Goal: Information Seeking & Learning: Learn about a topic

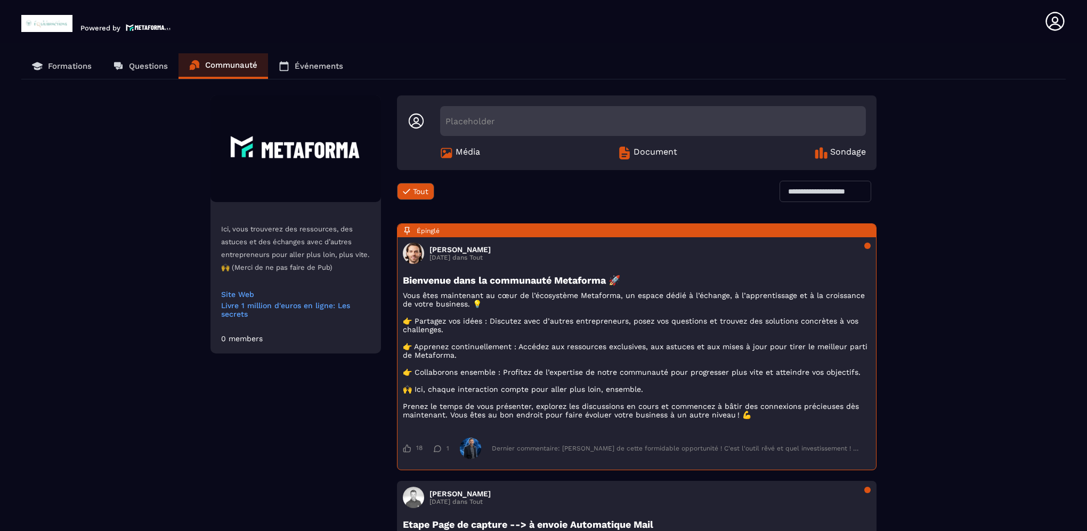
click at [76, 62] on p "Formations" at bounding box center [70, 66] width 44 height 10
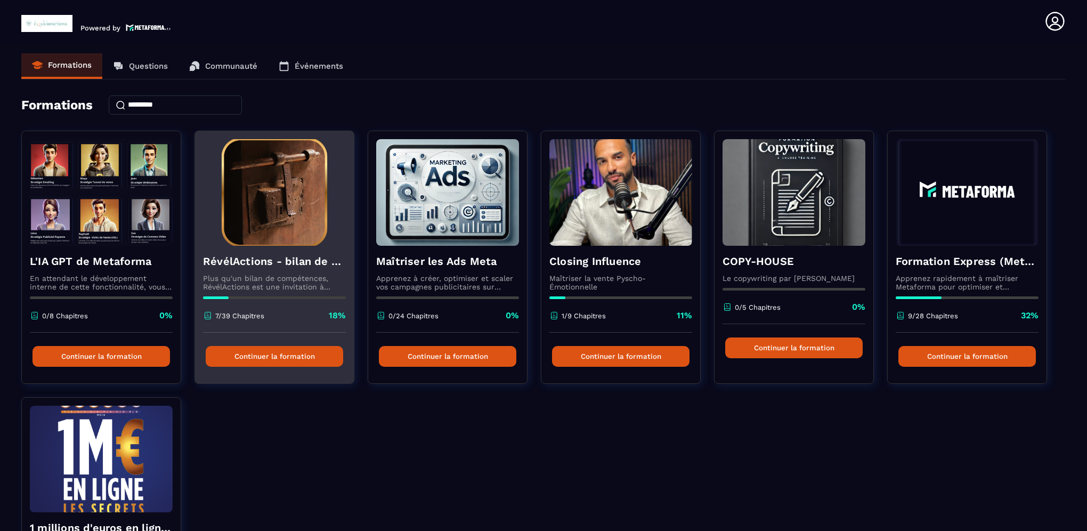
click at [272, 359] on button "Continuer la formation" at bounding box center [274, 356] width 137 height 21
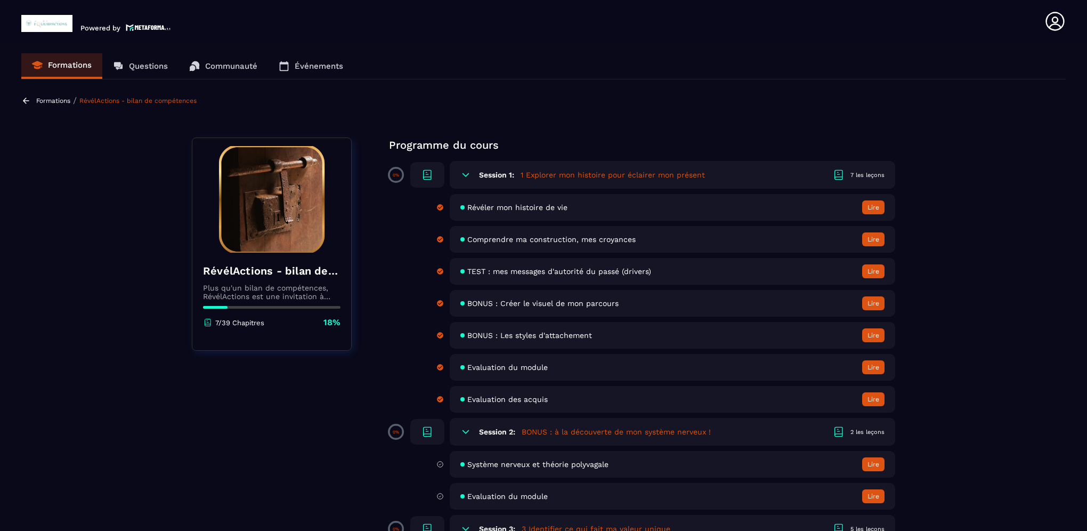
click at [873, 209] on button "Lire" at bounding box center [873, 207] width 22 height 14
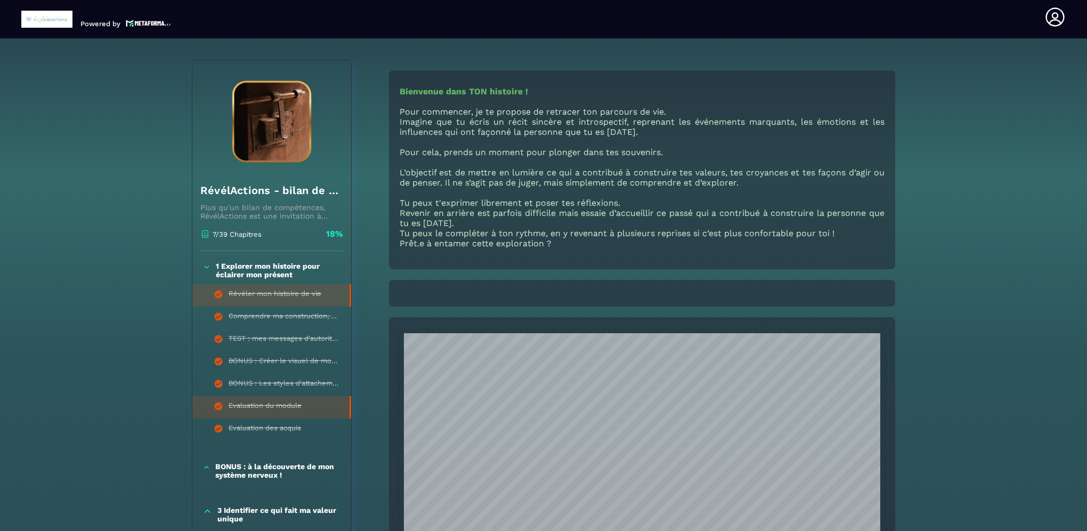
scroll to position [303, 0]
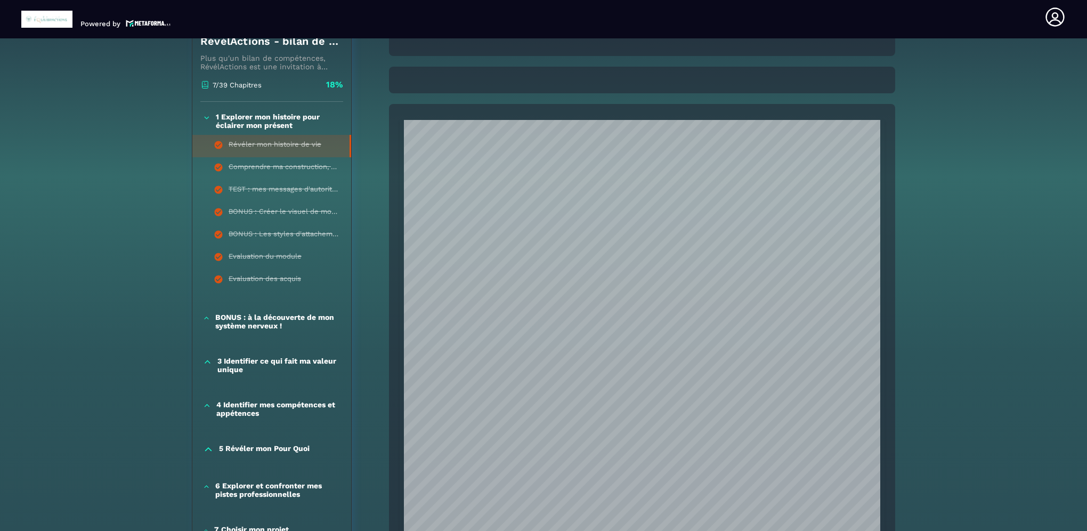
click at [239, 324] on p "BONUS : à la découverte de mon système nerveux !" at bounding box center [277, 321] width 125 height 17
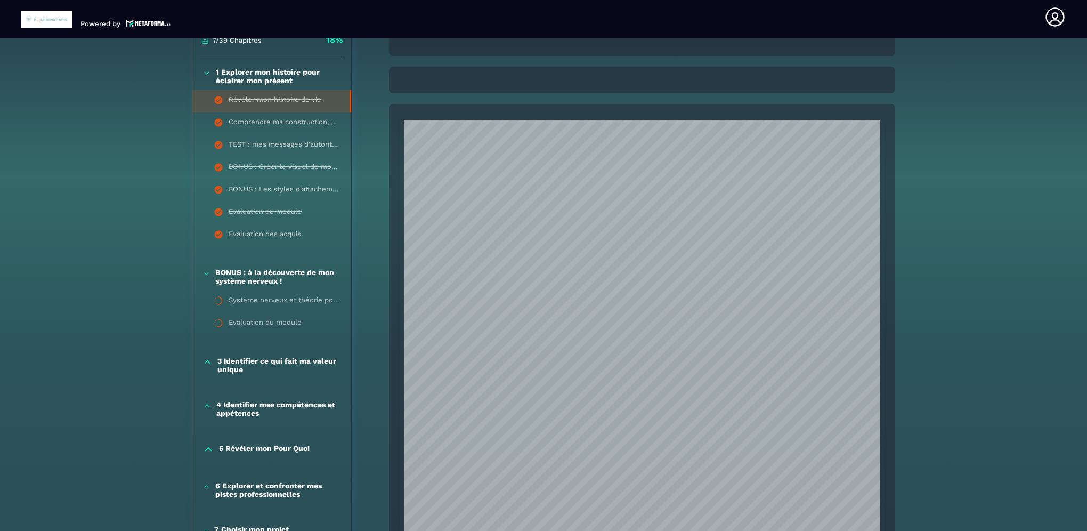
click at [254, 365] on p "3 Identifier ce qui fait ma valeur unique" at bounding box center [278, 365] width 123 height 17
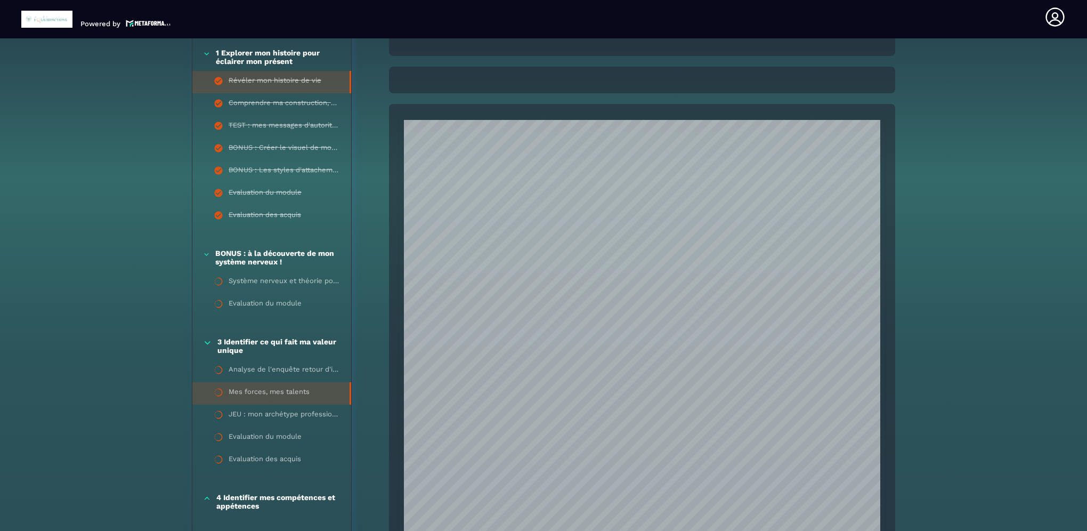
click at [262, 386] on li "Mes forces, mes talents" at bounding box center [271, 393] width 159 height 22
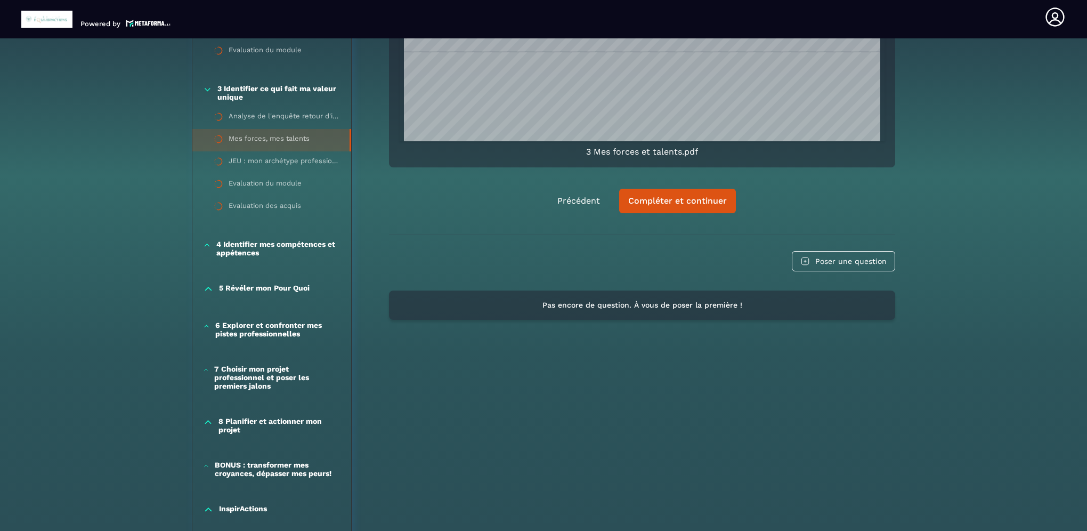
scroll to position [639, 0]
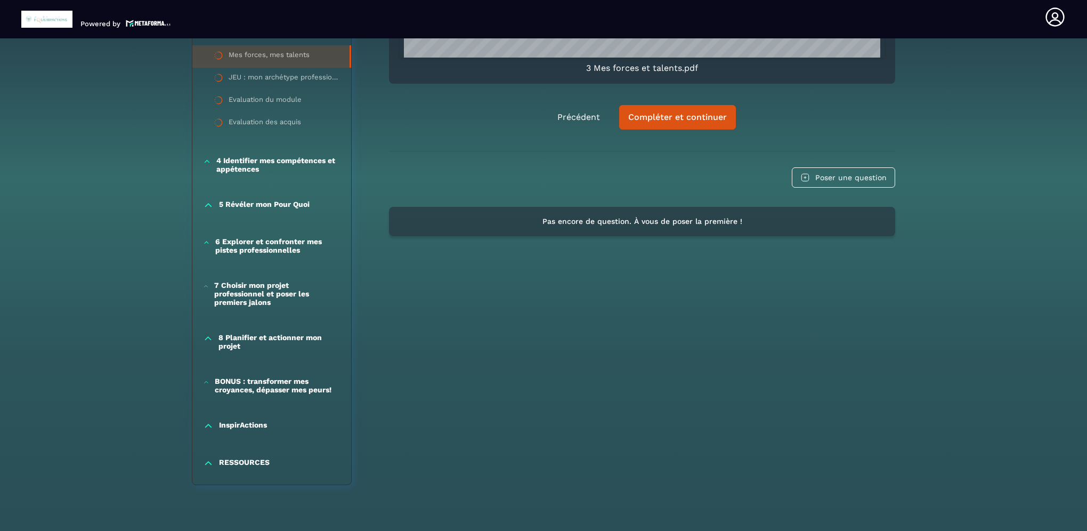
click at [243, 285] on p "7 Choisir mon projet professionnel et poser les premiers jalons" at bounding box center [277, 294] width 126 height 26
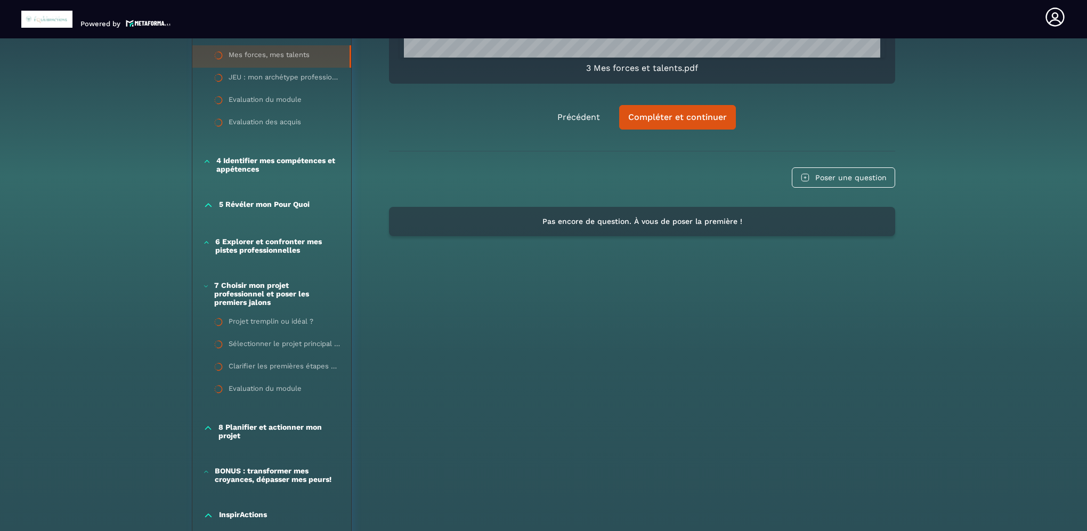
click at [266, 246] on p "6 Explorer et confronter mes pistes professionnelles" at bounding box center [277, 245] width 125 height 17
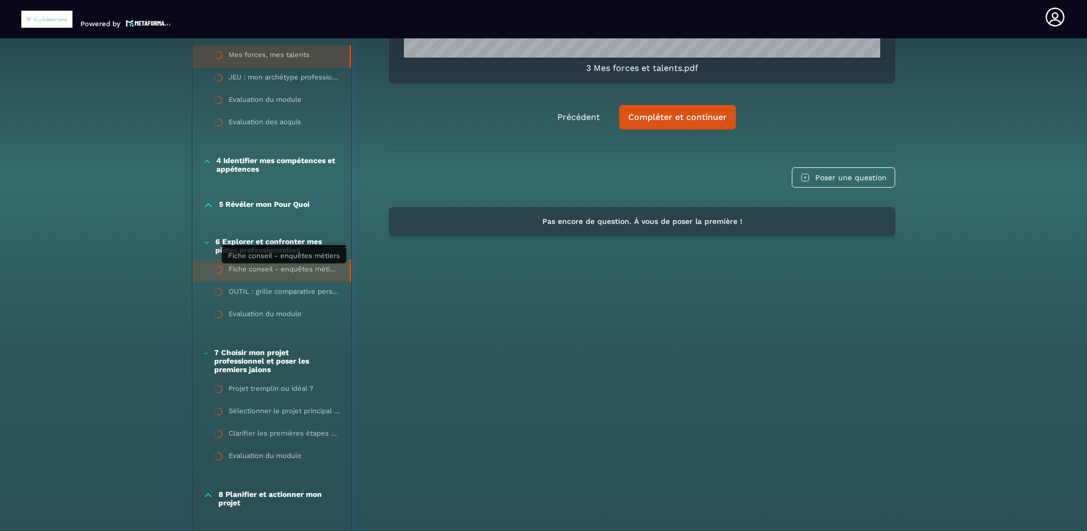
click at [276, 272] on div "Fiche conseil - enquêtes métiers" at bounding box center [284, 271] width 110 height 12
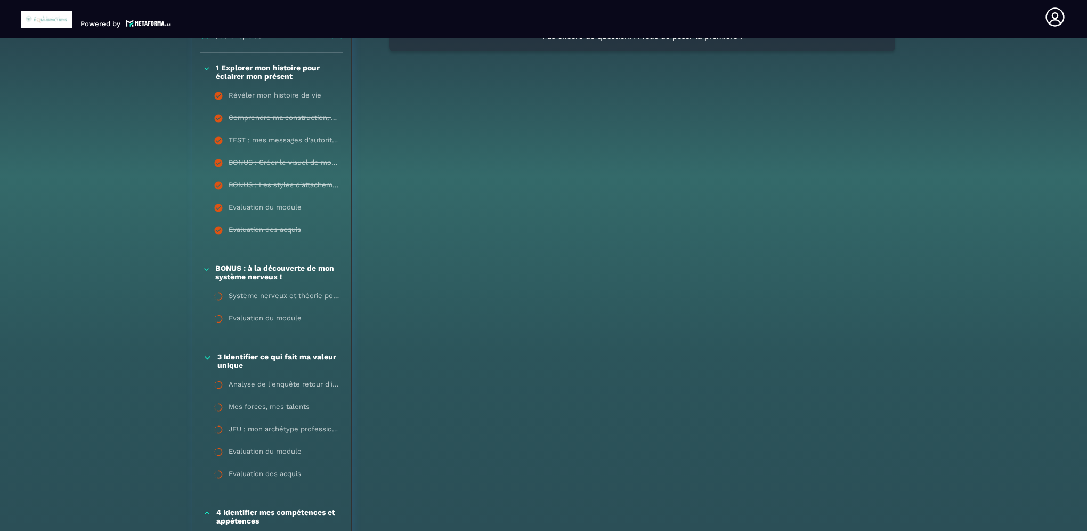
scroll to position [111, 0]
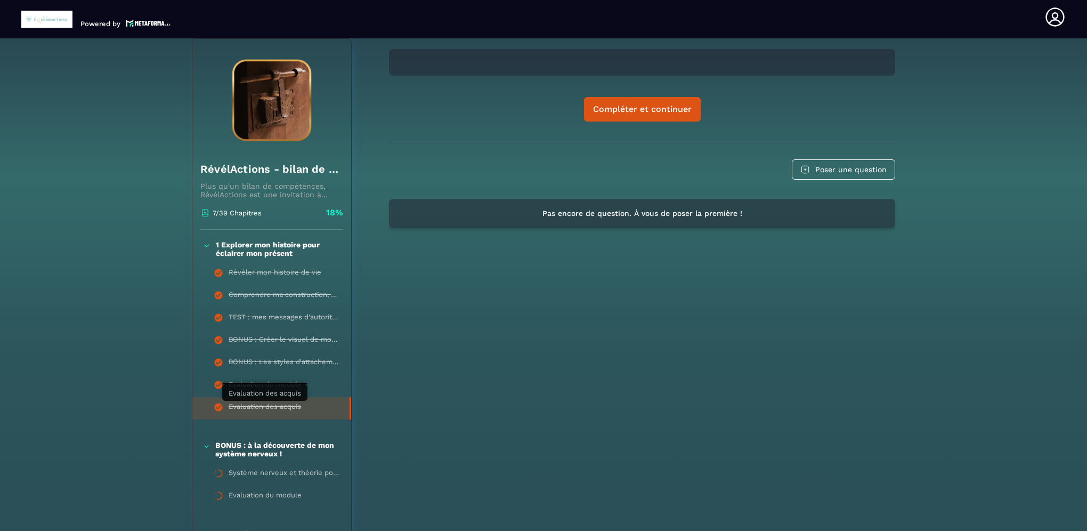
click at [254, 404] on div "Evaluation des acquis" at bounding box center [265, 408] width 72 height 12
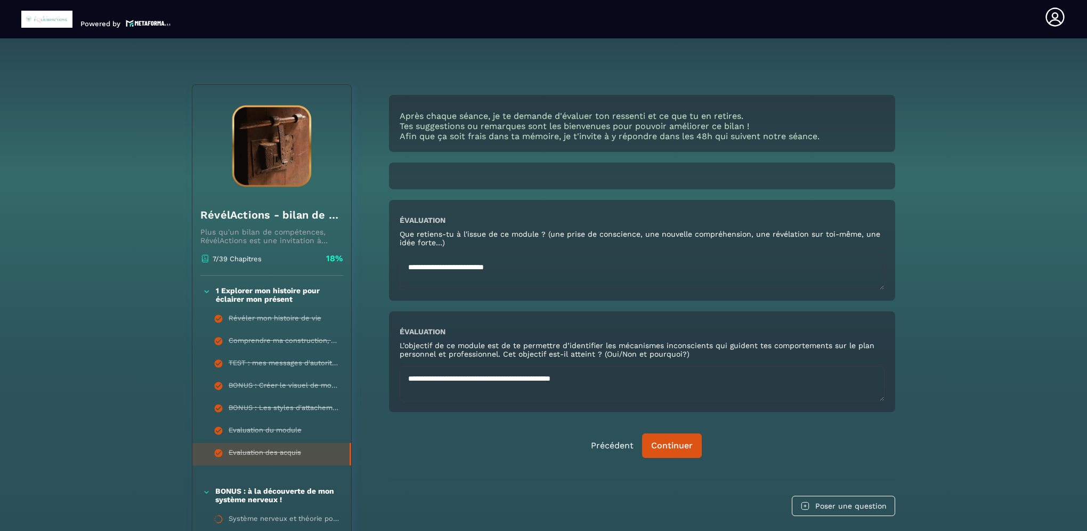
scroll to position [4, 0]
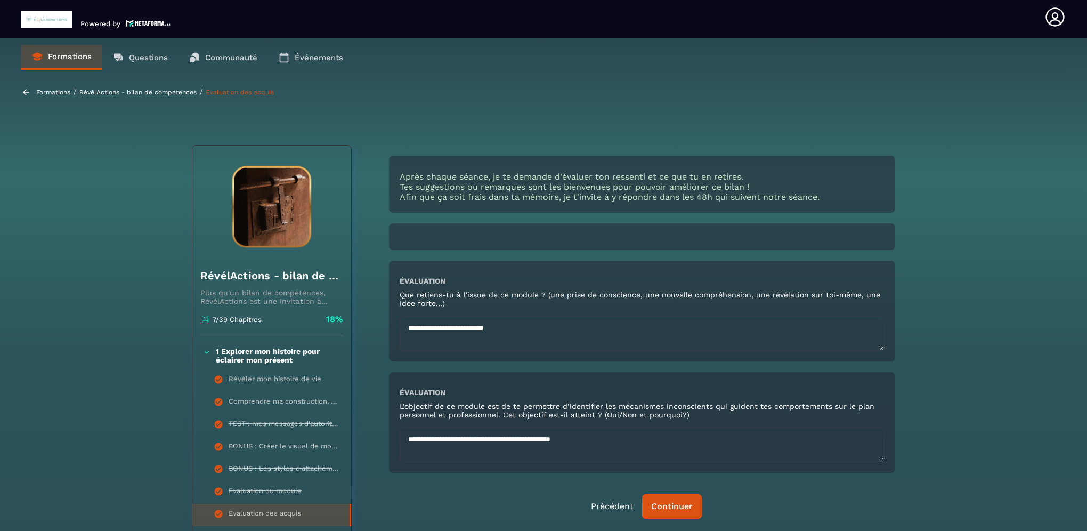
click at [581, 329] on textarea "**********" at bounding box center [642, 332] width 485 height 35
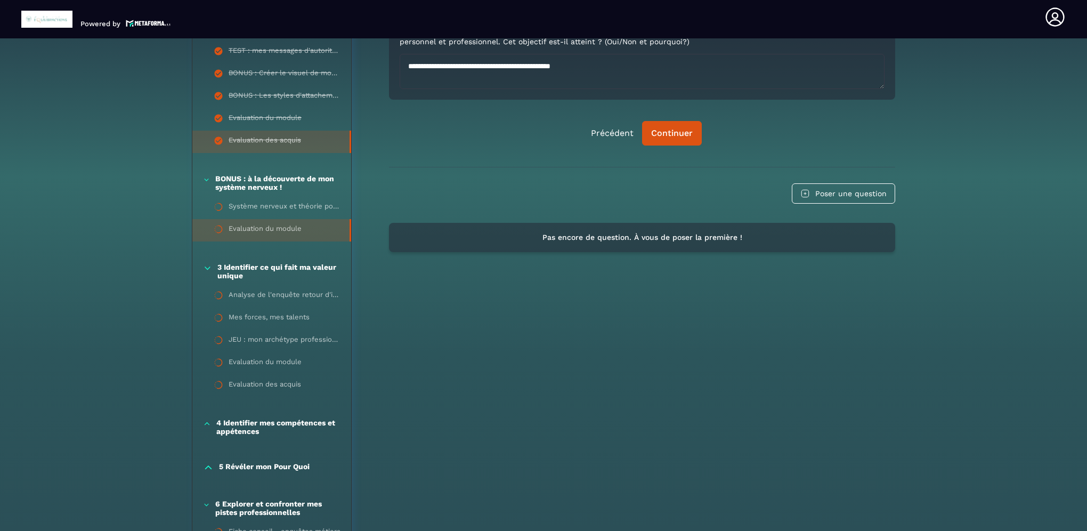
click at [233, 232] on div "Evaluation du module" at bounding box center [265, 230] width 73 height 12
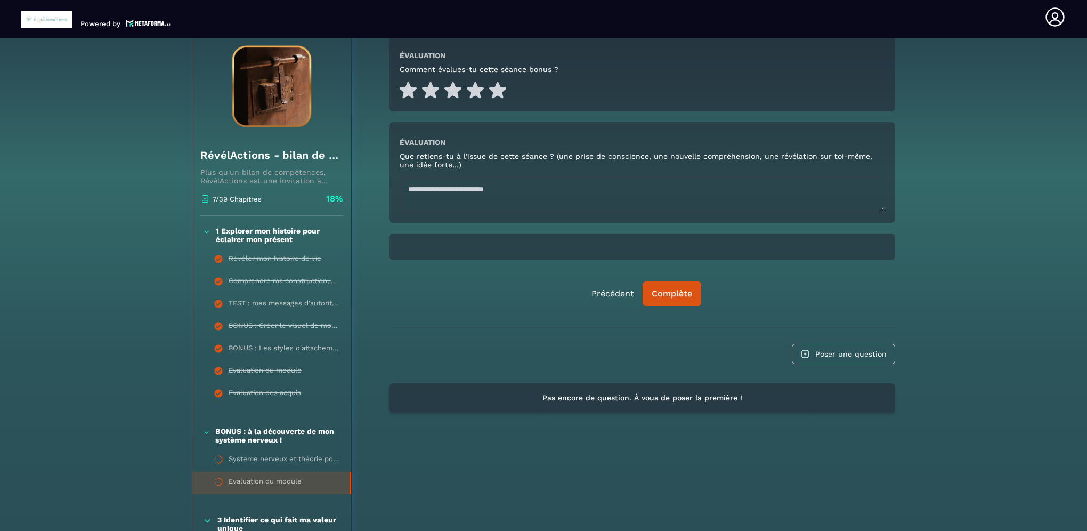
scroll to position [111, 0]
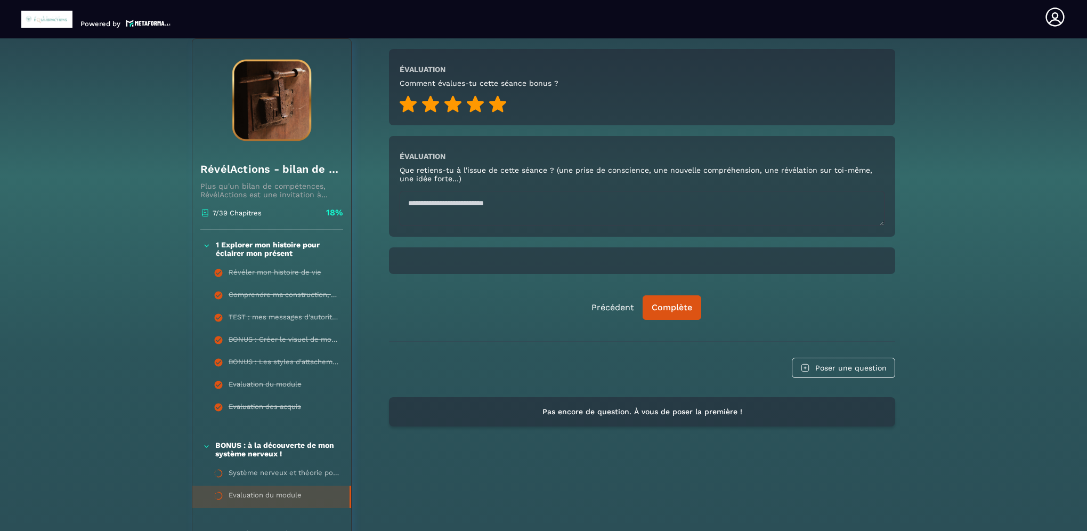
click at [500, 104] on icon at bounding box center [497, 104] width 17 height 17
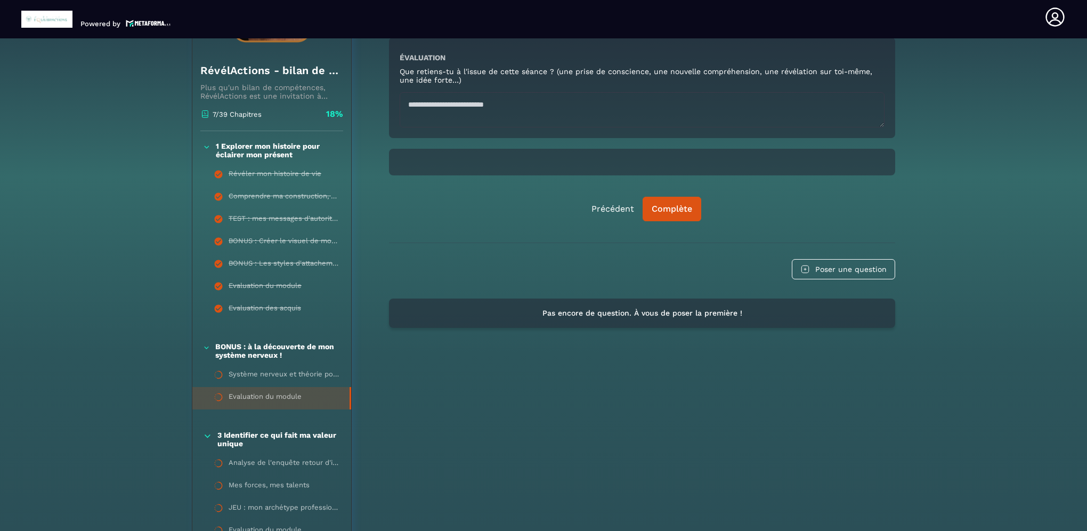
scroll to position [377, 0]
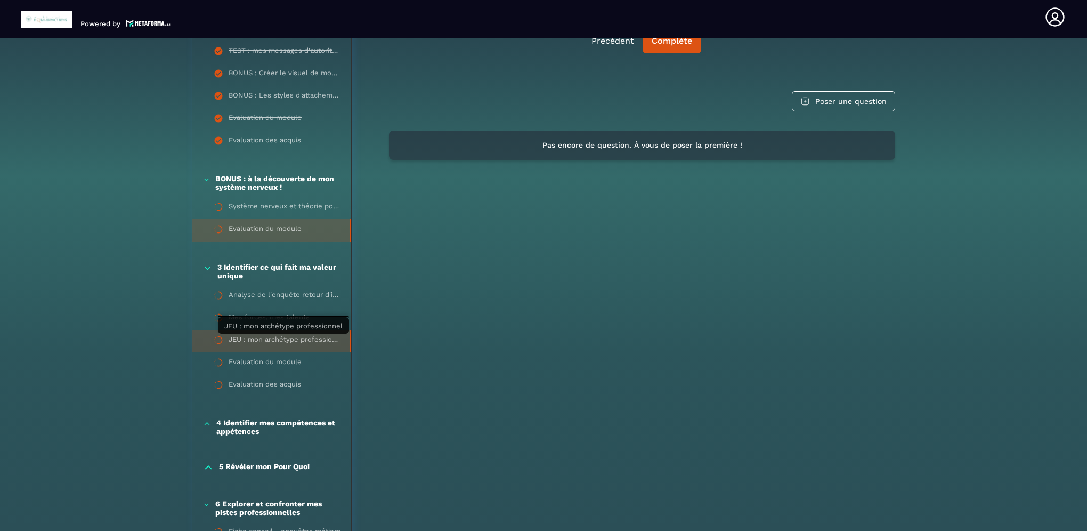
click at [265, 337] on div "JEU : mon archétype professionnel" at bounding box center [284, 341] width 110 height 12
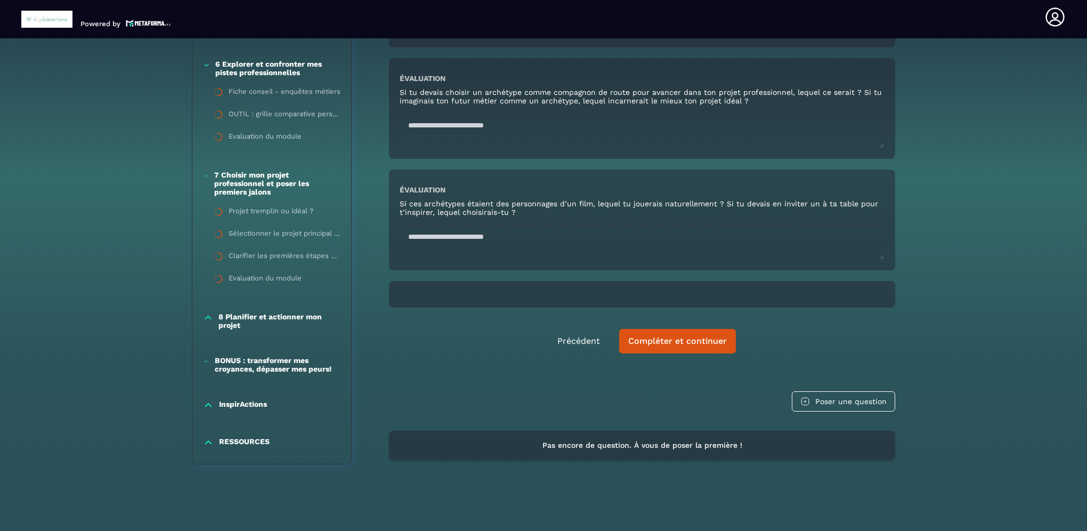
scroll to position [1187, 0]
click at [244, 367] on p "BONUS : transformer mes croyances, dépasser mes peurs!" at bounding box center [278, 364] width 126 height 17
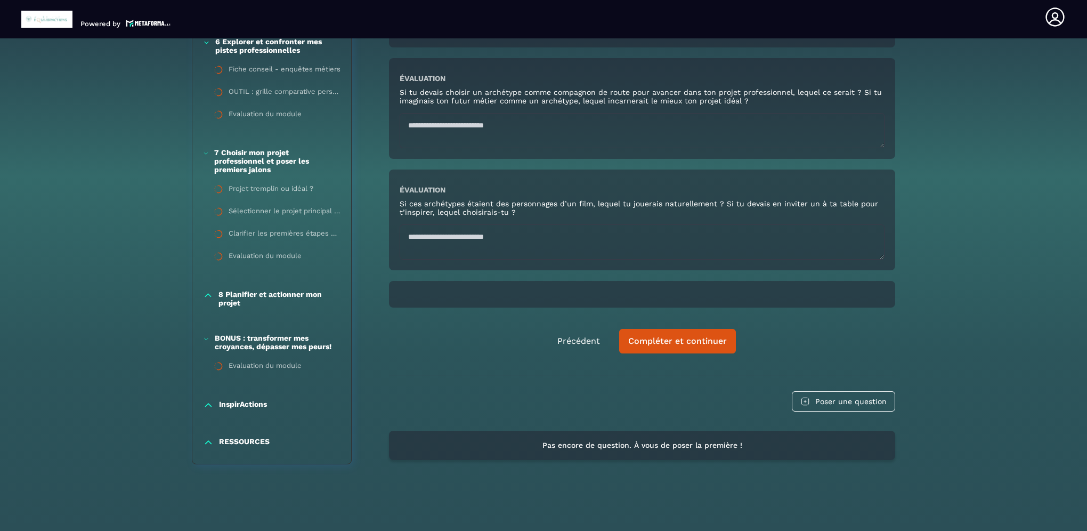
click at [245, 406] on p "InspirActions" at bounding box center [243, 405] width 48 height 11
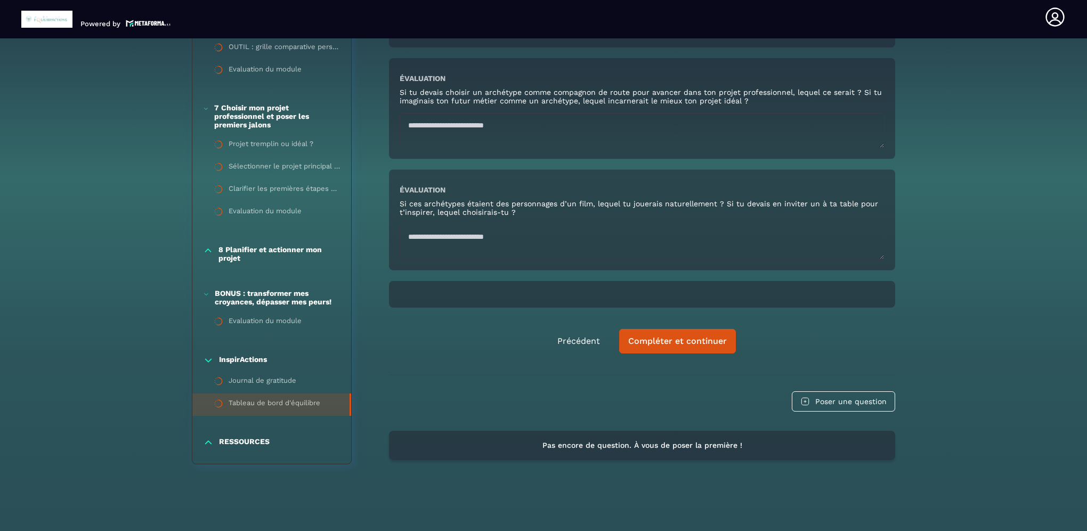
click at [251, 404] on div "Tableau de bord d'équilibre" at bounding box center [275, 405] width 92 height 12
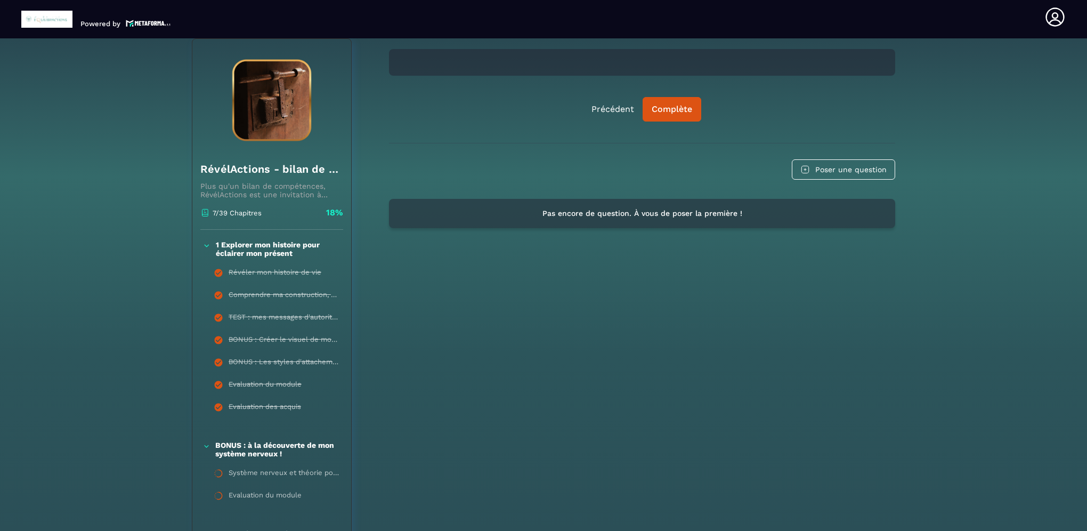
scroll to position [884, 0]
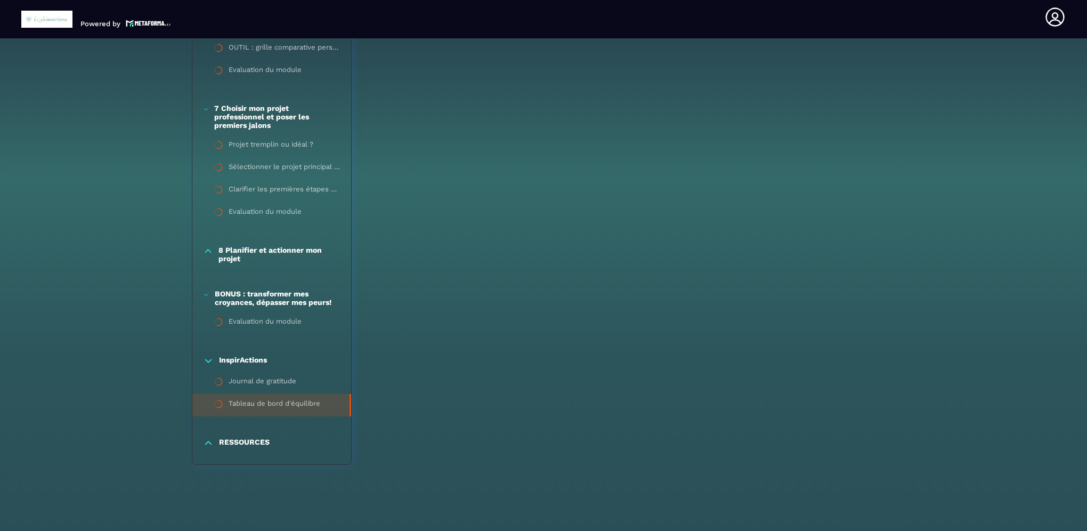
click at [241, 438] on p "RESSOURCES" at bounding box center [244, 443] width 51 height 11
click at [245, 442] on p "RESSOURCES" at bounding box center [244, 443] width 51 height 11
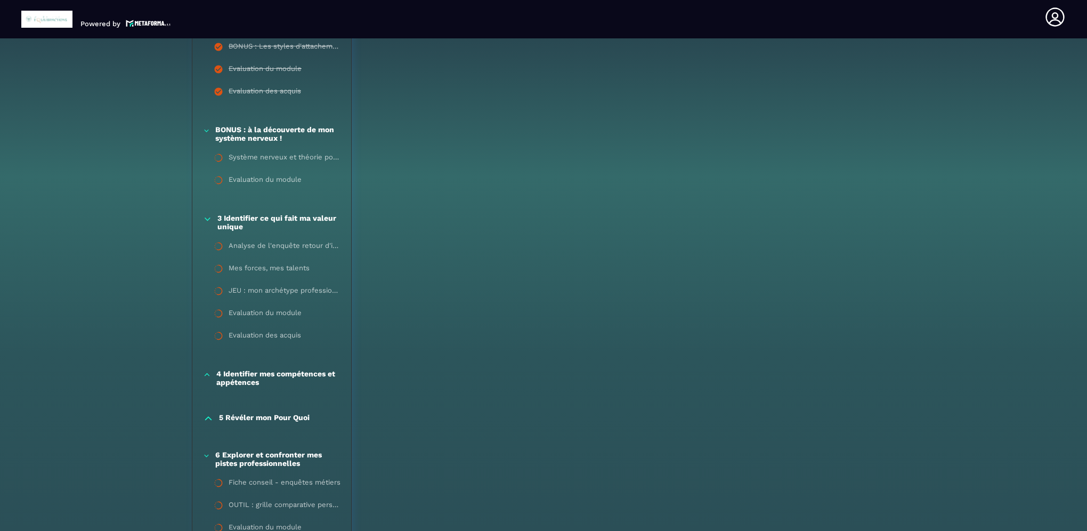
scroll to position [693, 0]
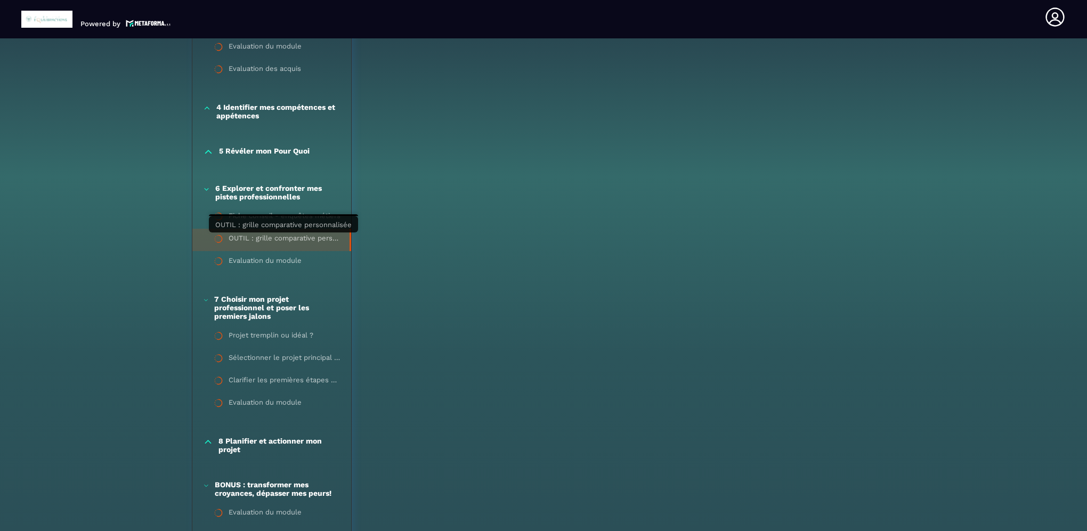
click at [257, 237] on div "OUTIL : grille comparative personnalisée" at bounding box center [284, 240] width 110 height 12
